Goal: Find specific page/section: Find specific page/section

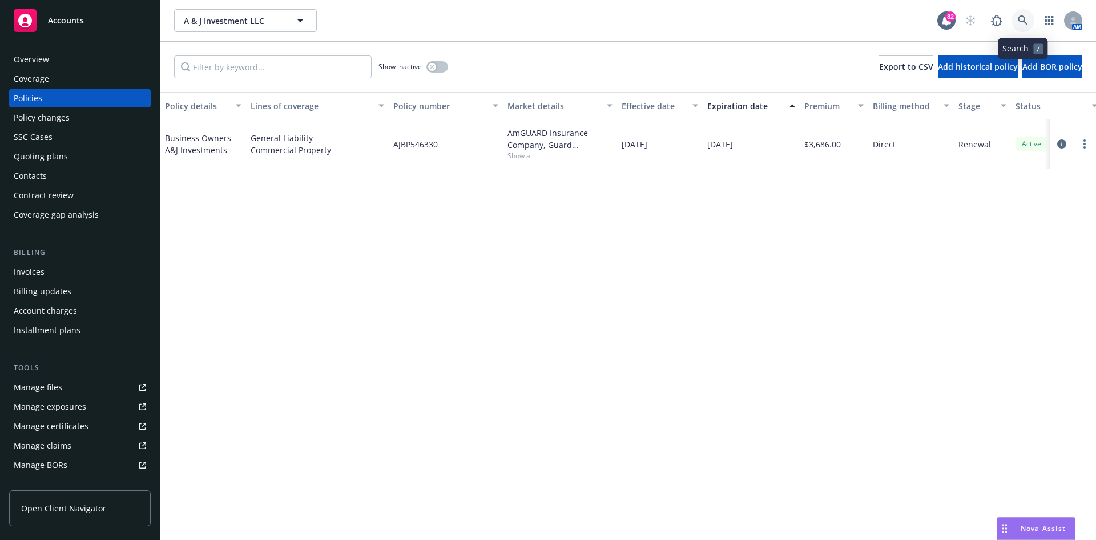
click at [1019, 21] on icon at bounding box center [1023, 20] width 10 height 10
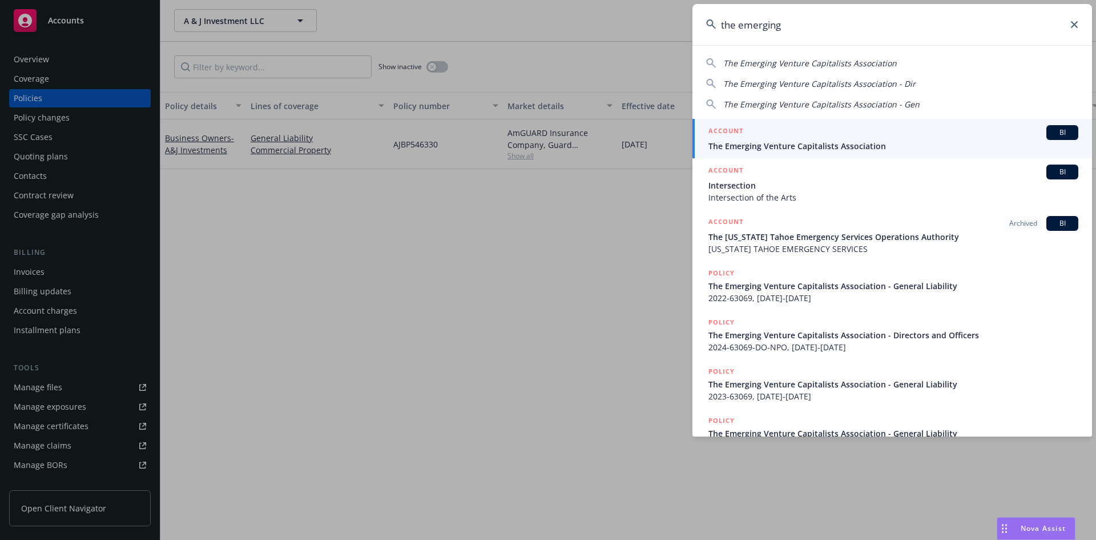
type input "the emerging"
click at [734, 128] on h5 "ACCOUNT" at bounding box center [726, 132] width 35 height 14
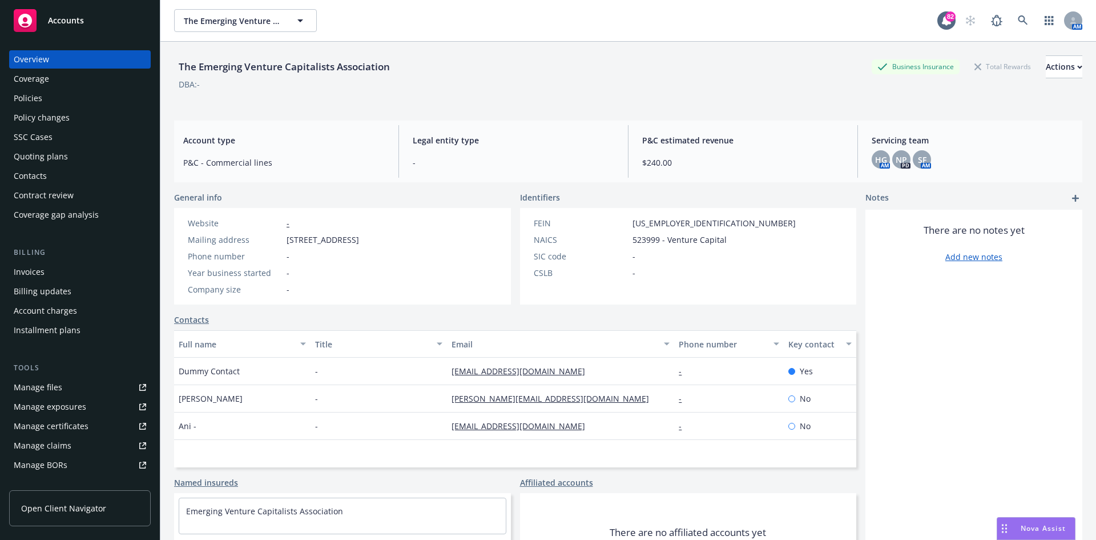
click at [63, 95] on div "Policies" at bounding box center [80, 98] width 132 height 18
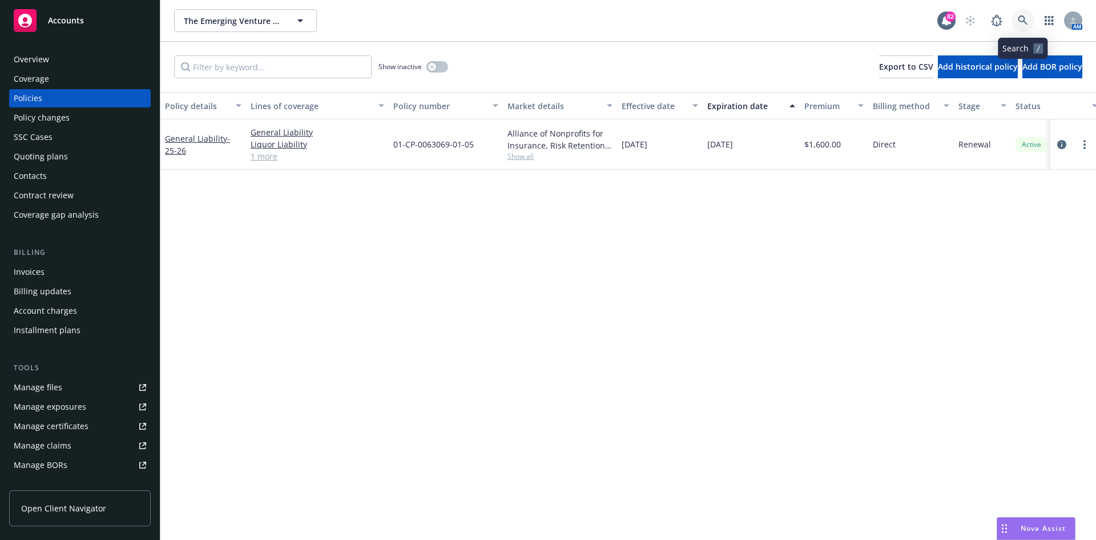
click at [1023, 19] on icon at bounding box center [1023, 20] width 10 height 10
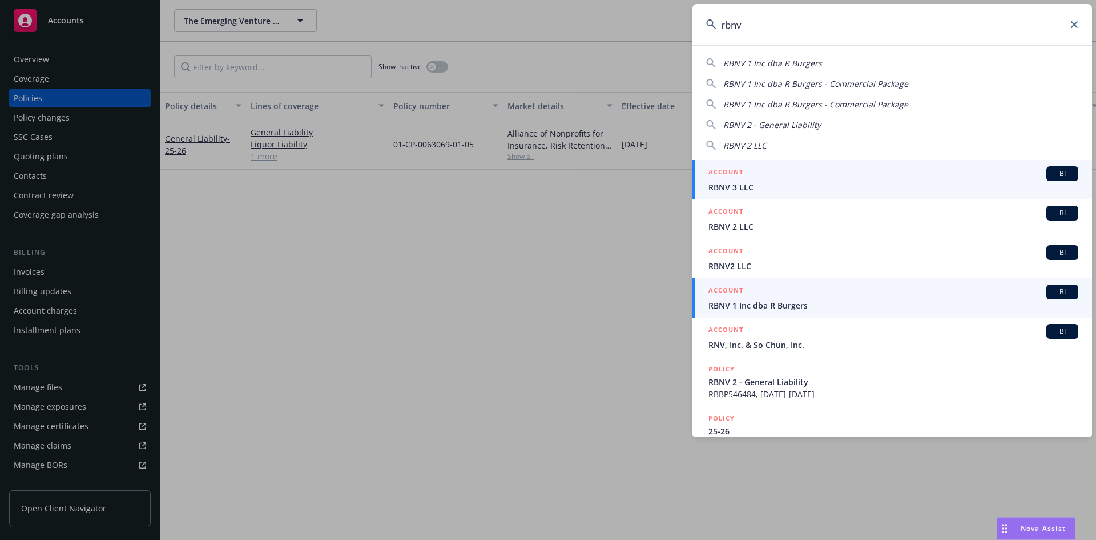
type input "rbnv"
click at [736, 287] on h5 "ACCOUNT" at bounding box center [726, 291] width 35 height 14
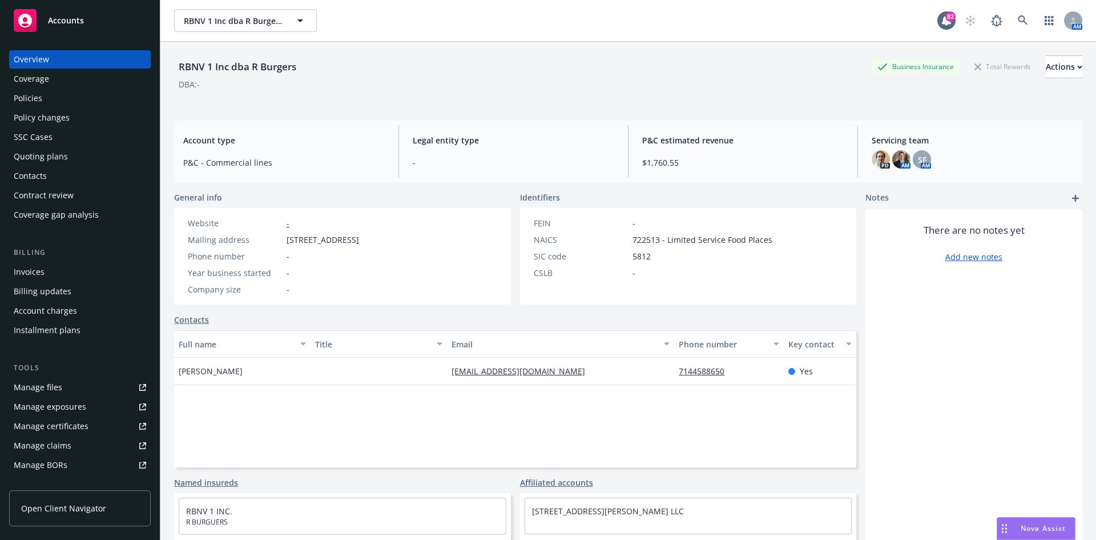
click at [61, 99] on div "Policies" at bounding box center [80, 98] width 132 height 18
